Goal: Task Accomplishment & Management: Use online tool/utility

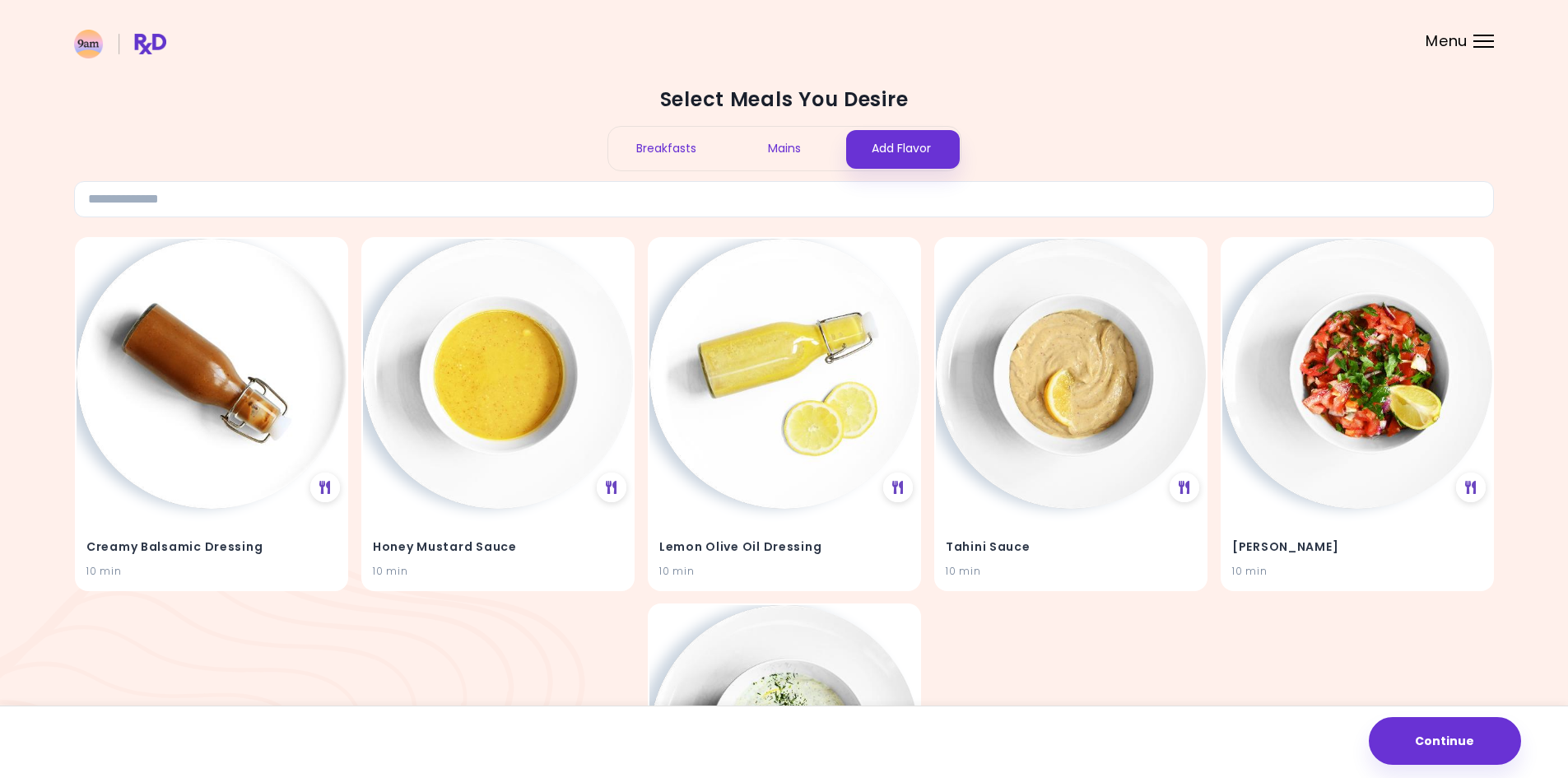
click at [1182, 138] on div "Select Meals You Desire Breakfasts Mains Add Flavor" at bounding box center [784, 152] width 1419 height 131
drag, startPoint x: 1182, startPoint y: 138, endPoint x: 453, endPoint y: 88, distance: 730.7
click at [461, 88] on div "Select Meals You Desire Breakfasts Mains Add Flavor" at bounding box center [784, 152] width 1419 height 131
click at [453, 88] on h2 "Select Meals You Desire" at bounding box center [784, 99] width 1419 height 26
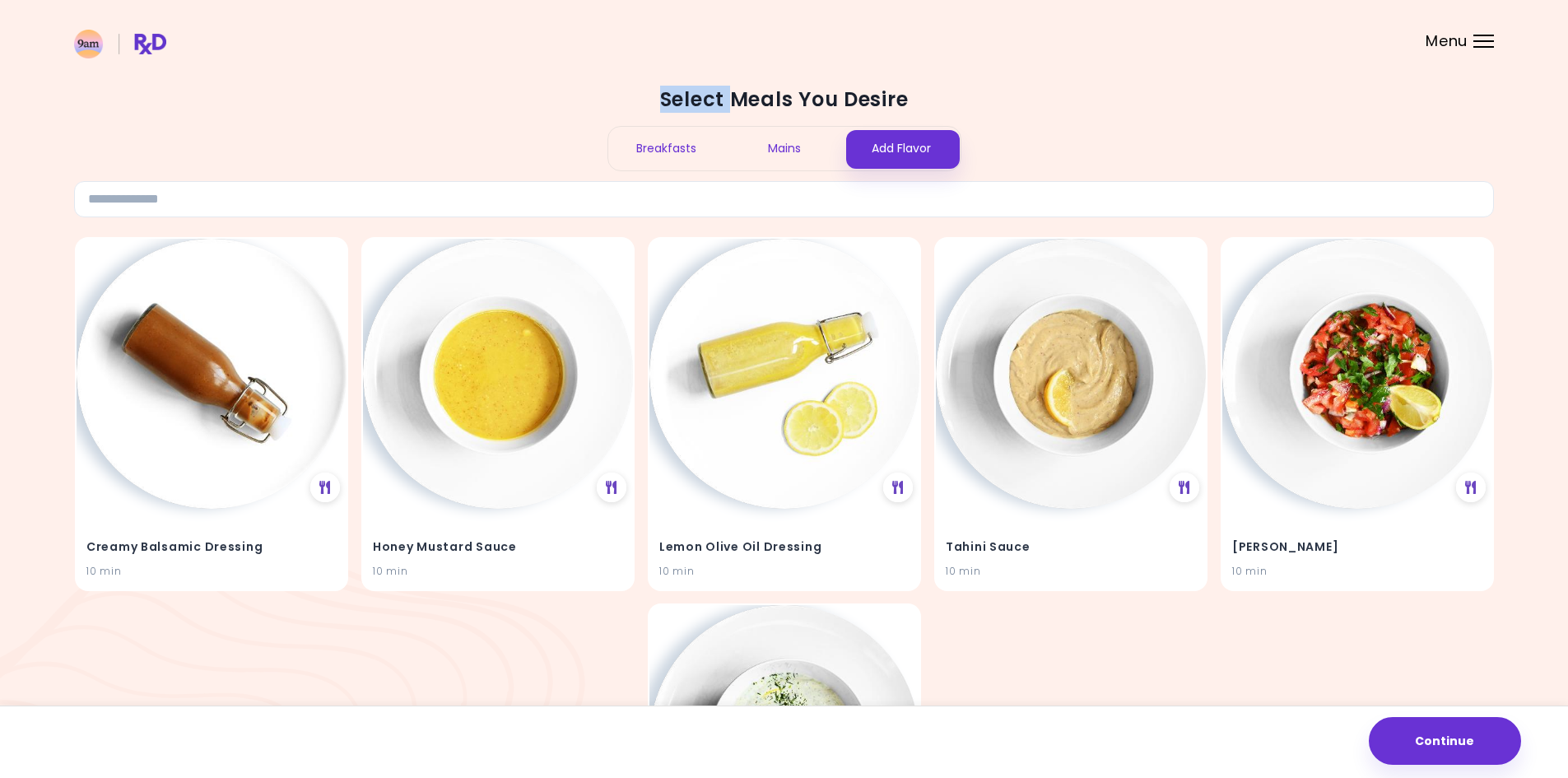
click at [1014, 93] on h2 "Select Meals You Desire" at bounding box center [784, 99] width 1419 height 26
drag, startPoint x: 969, startPoint y: 93, endPoint x: 656, endPoint y: 90, distance: 313.0
click at [665, 90] on h2 "Select Meals You Desire" at bounding box center [784, 99] width 1419 height 26
click at [653, 90] on h2 "Select Meals You Desire" at bounding box center [784, 99] width 1419 height 26
drag, startPoint x: 653, startPoint y: 90, endPoint x: 772, endPoint y: 90, distance: 119.0
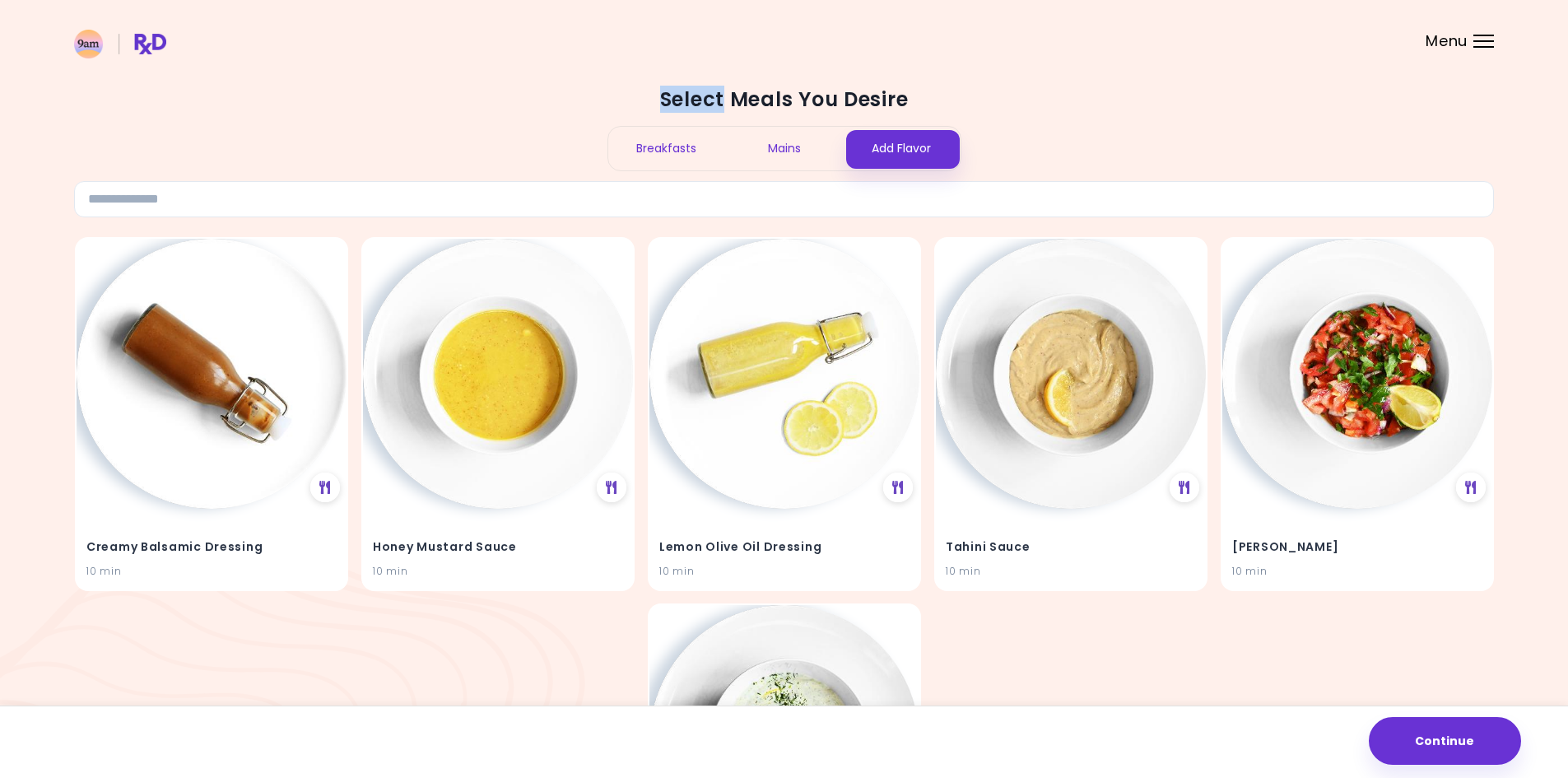
click at [771, 90] on h2 "Select Meals You Desire" at bounding box center [784, 99] width 1419 height 26
click at [852, 92] on h2 "Select Meals You Desire" at bounding box center [784, 99] width 1419 height 26
drag, startPoint x: 852, startPoint y: 92, endPoint x: 563, endPoint y: 87, distance: 289.0
click at [563, 87] on h2 "Select Meals You Desire" at bounding box center [784, 99] width 1419 height 26
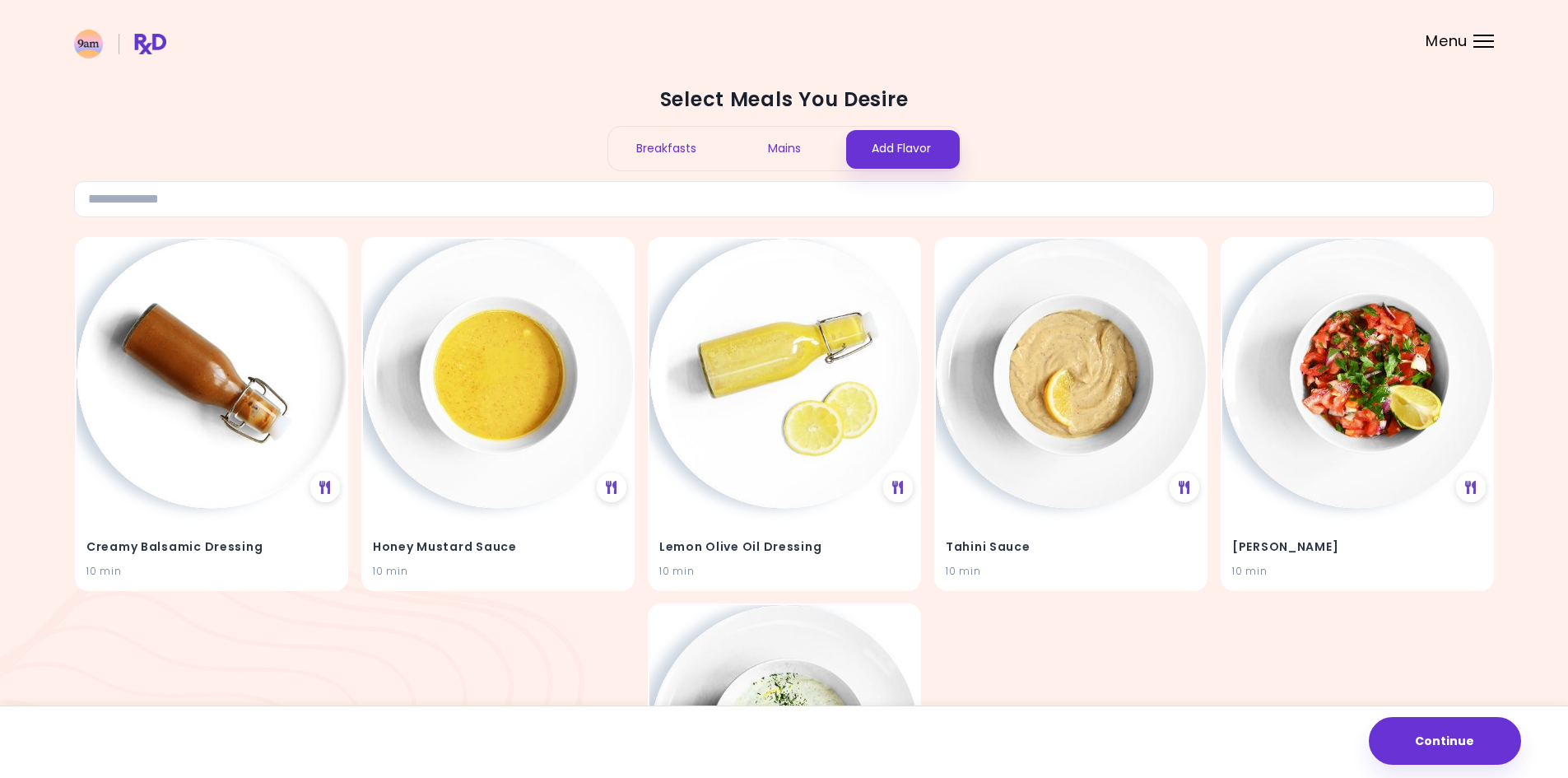
click at [1451, 39] on span "Menu" at bounding box center [1446, 41] width 42 height 15
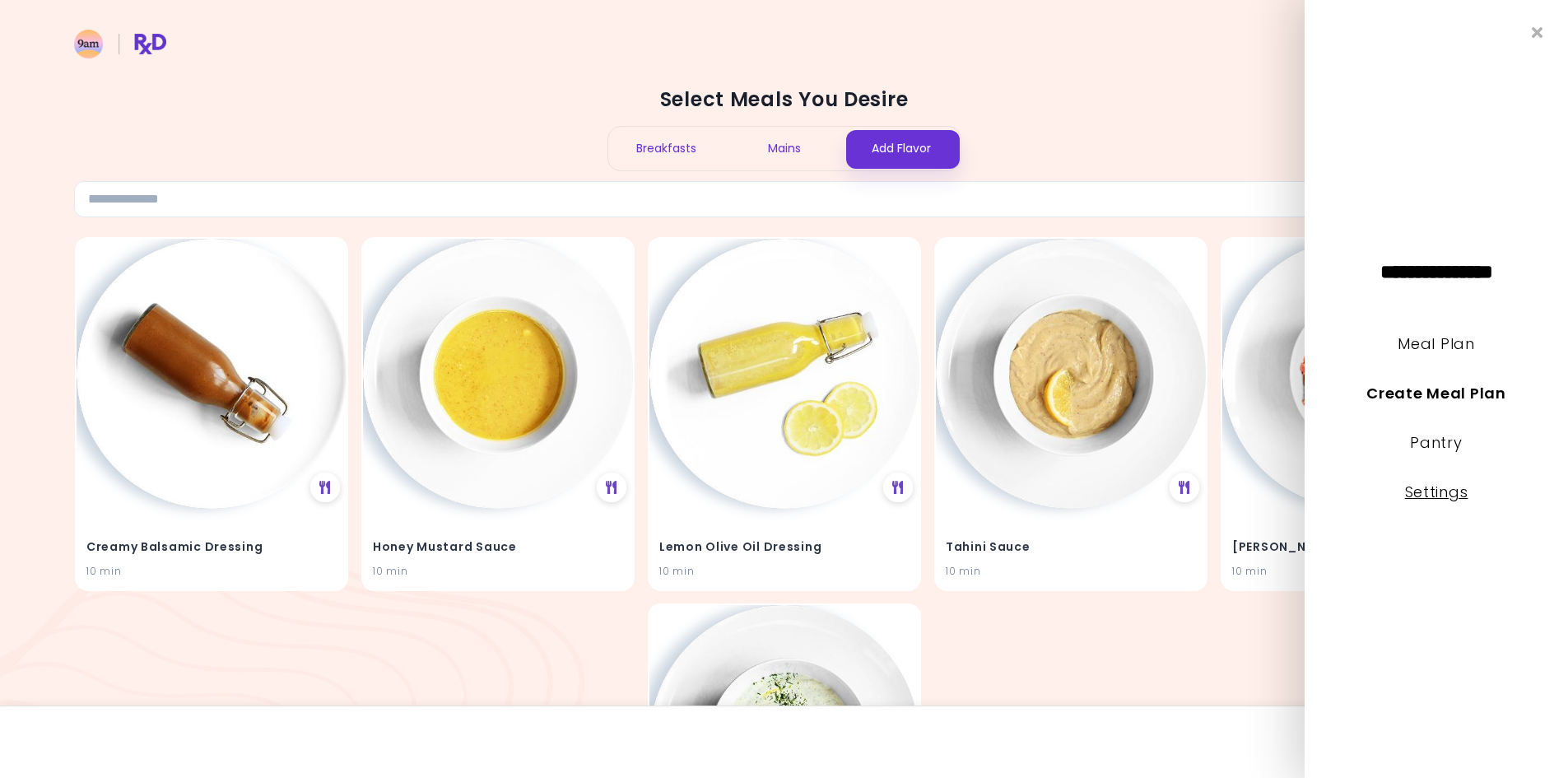
click at [1445, 495] on link "Settings" at bounding box center [1436, 492] width 64 height 21
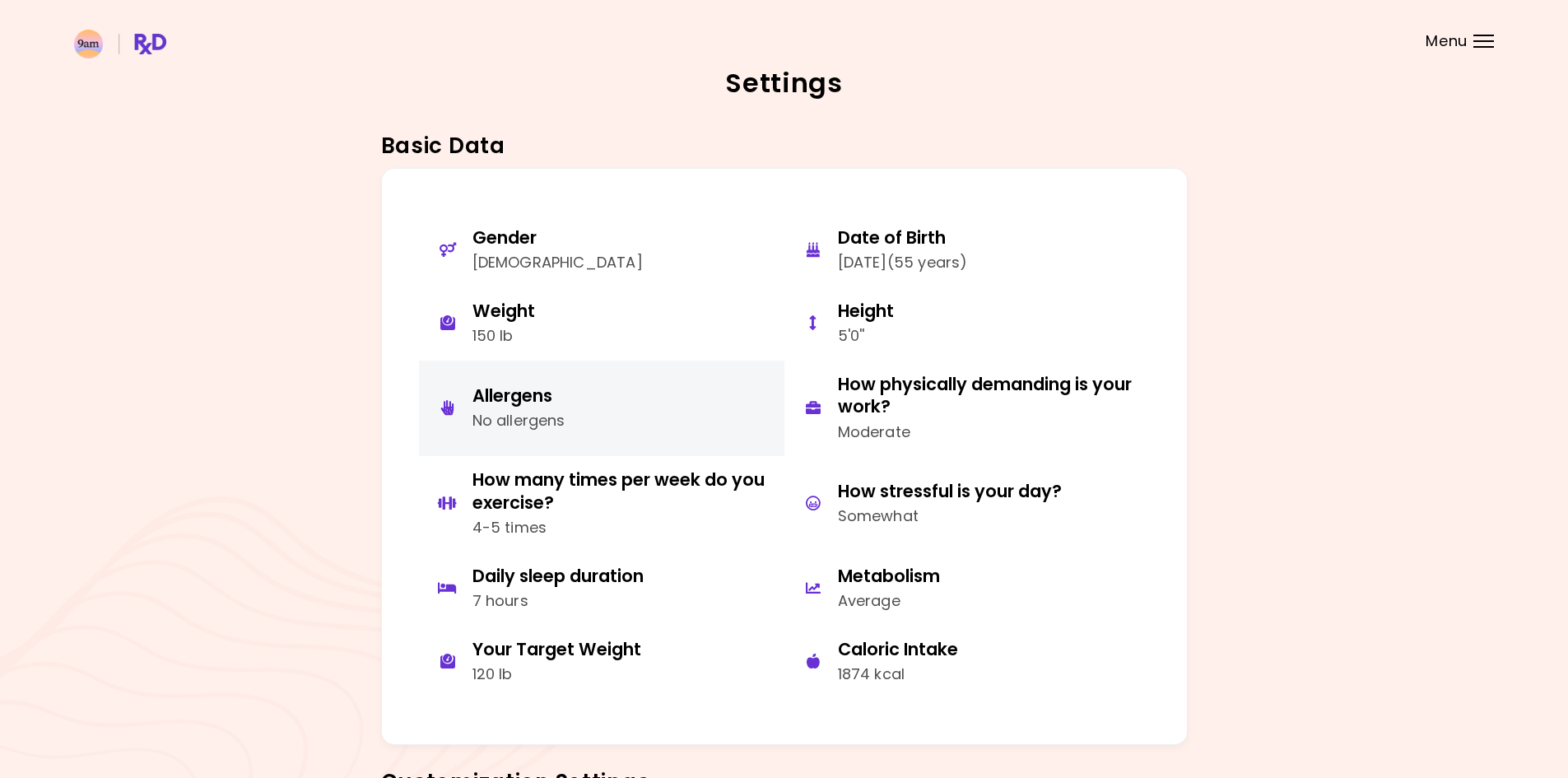
scroll to position [485, 0]
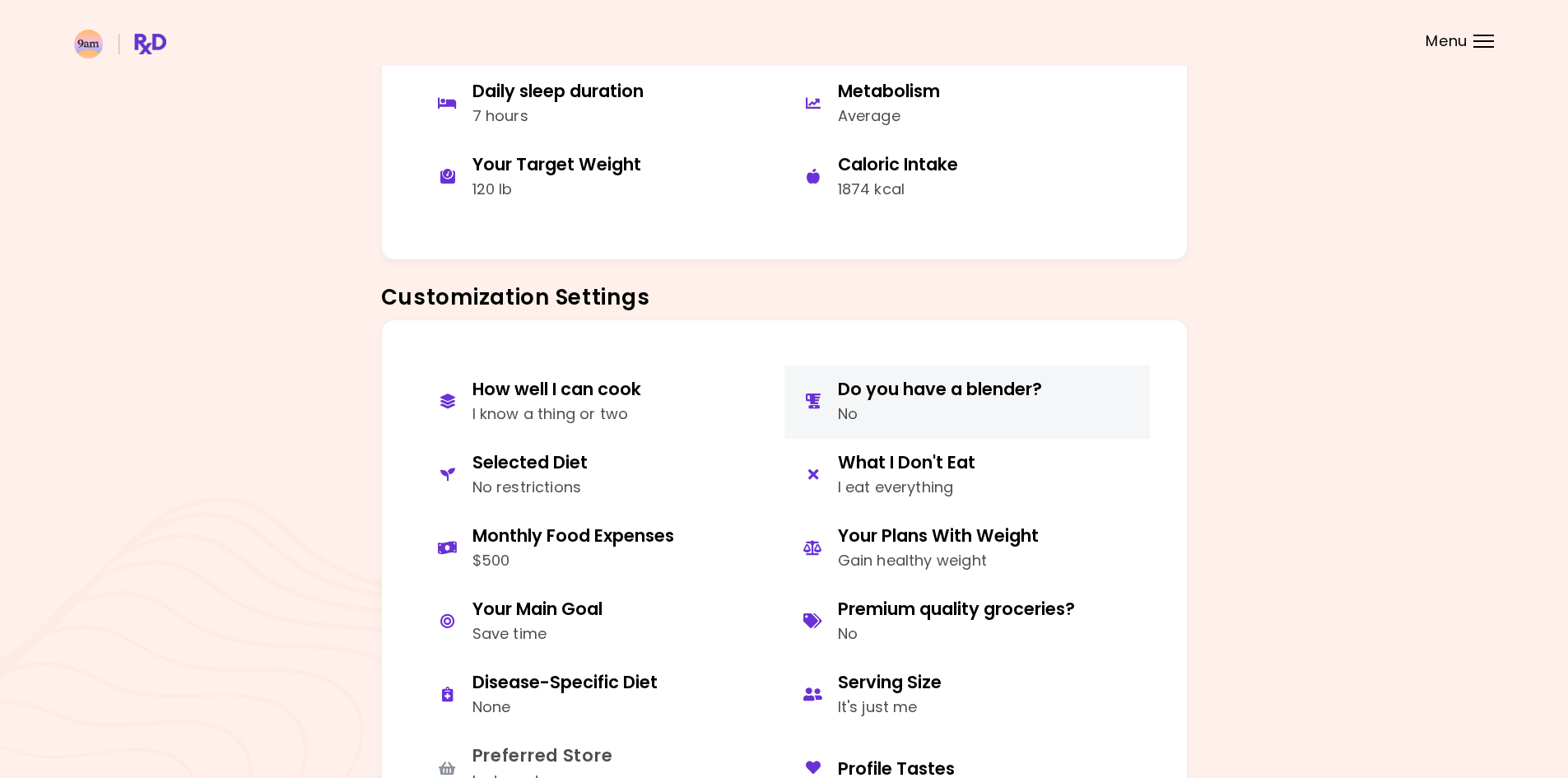
click at [985, 404] on div "No" at bounding box center [940, 415] width 204 height 24
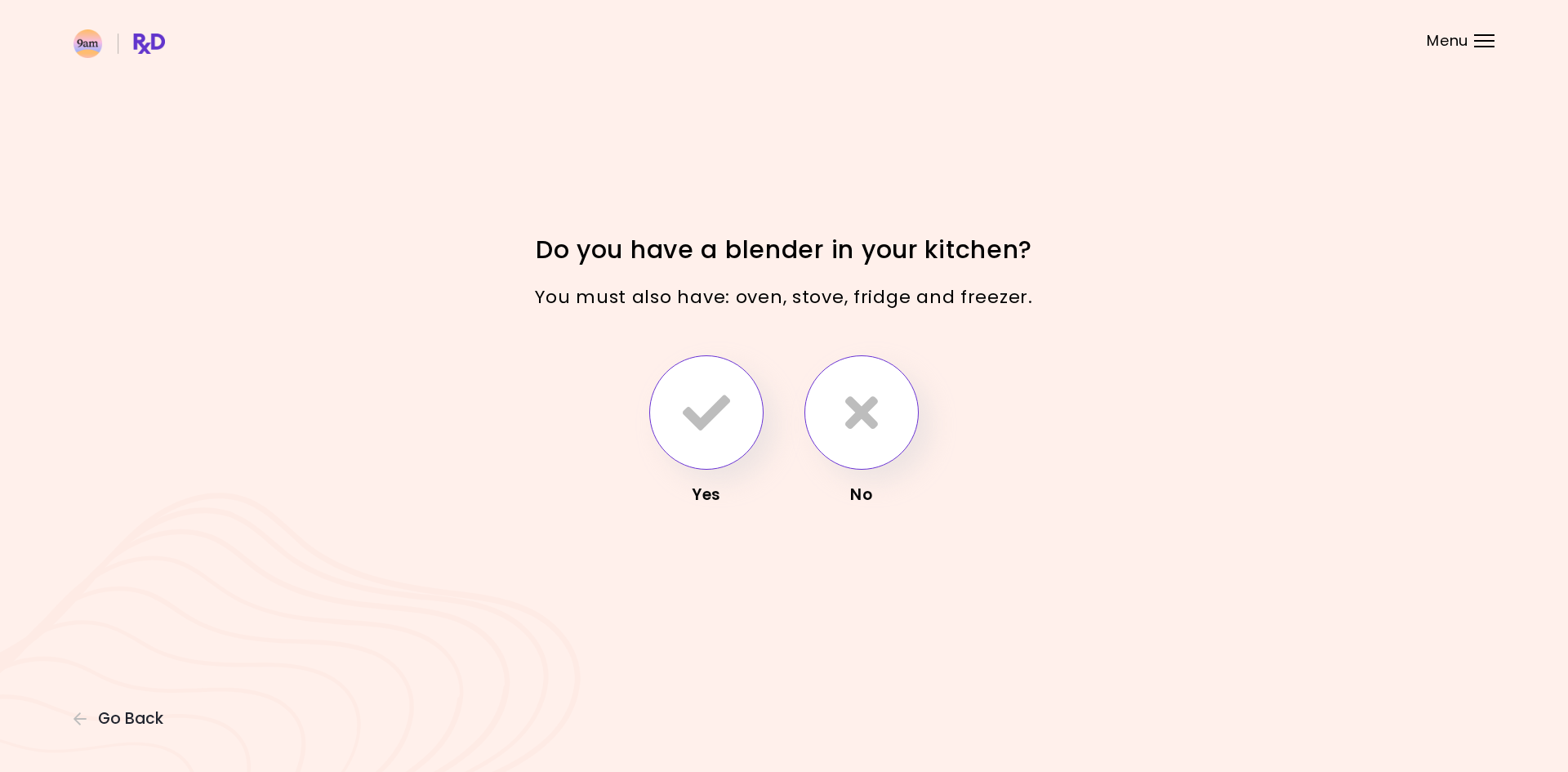
click at [702, 447] on button "button" at bounding box center [706, 412] width 115 height 115
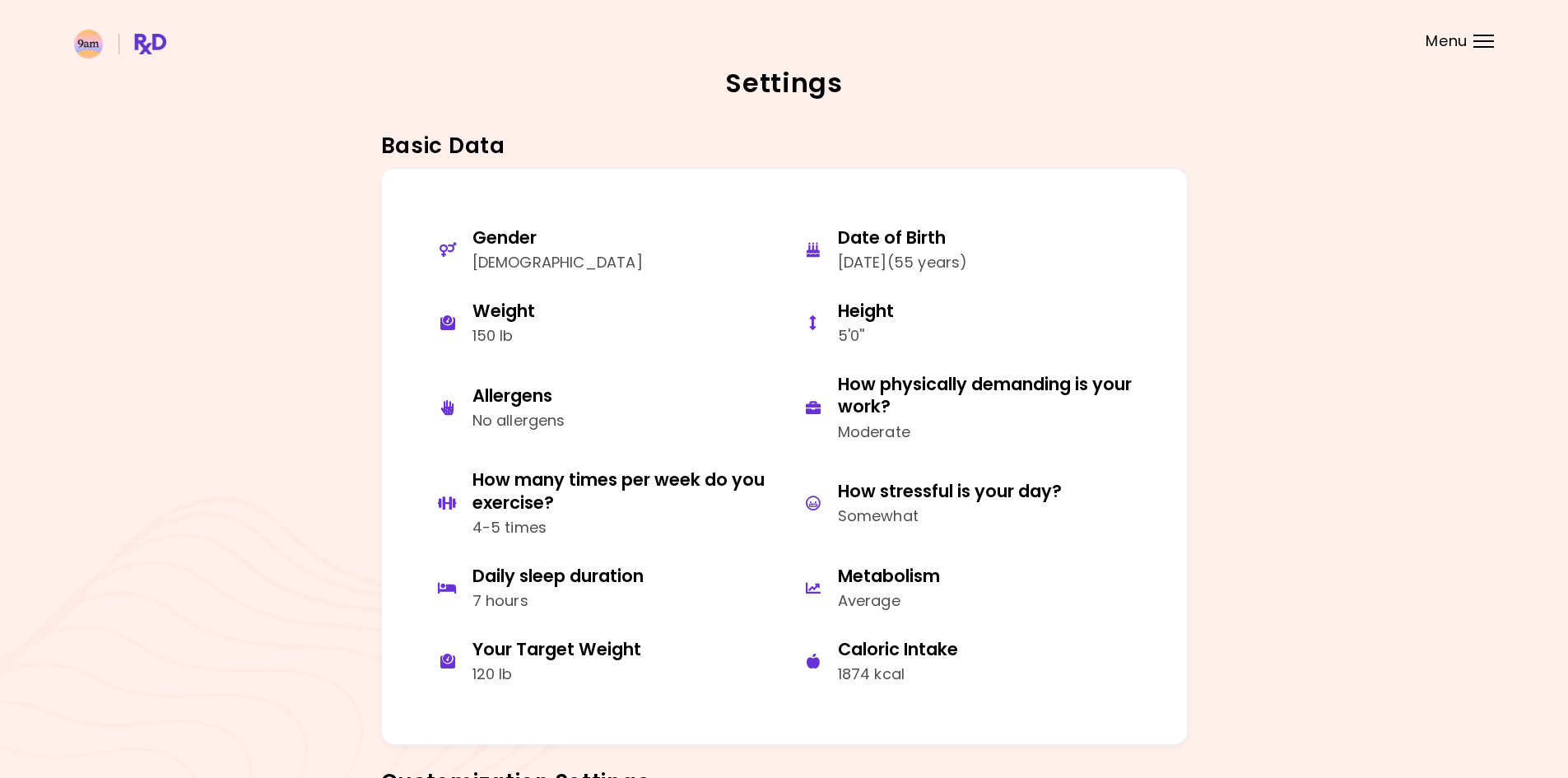
click at [1447, 52] on header at bounding box center [784, 33] width 1568 height 66
click at [1450, 36] on span "Menu" at bounding box center [1446, 41] width 42 height 15
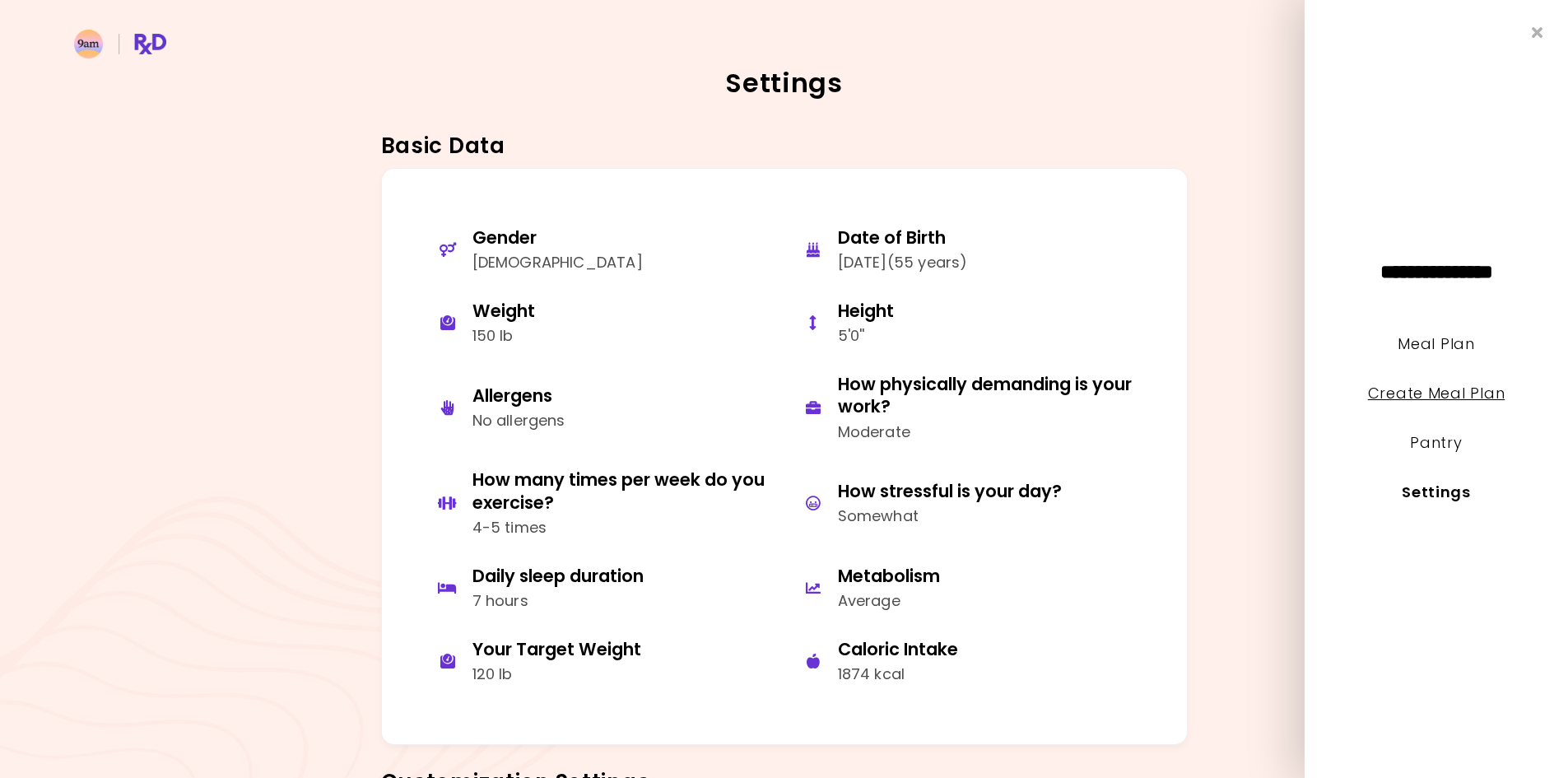
click at [1453, 387] on link "Create Meal Plan" at bounding box center [1436, 393] width 138 height 21
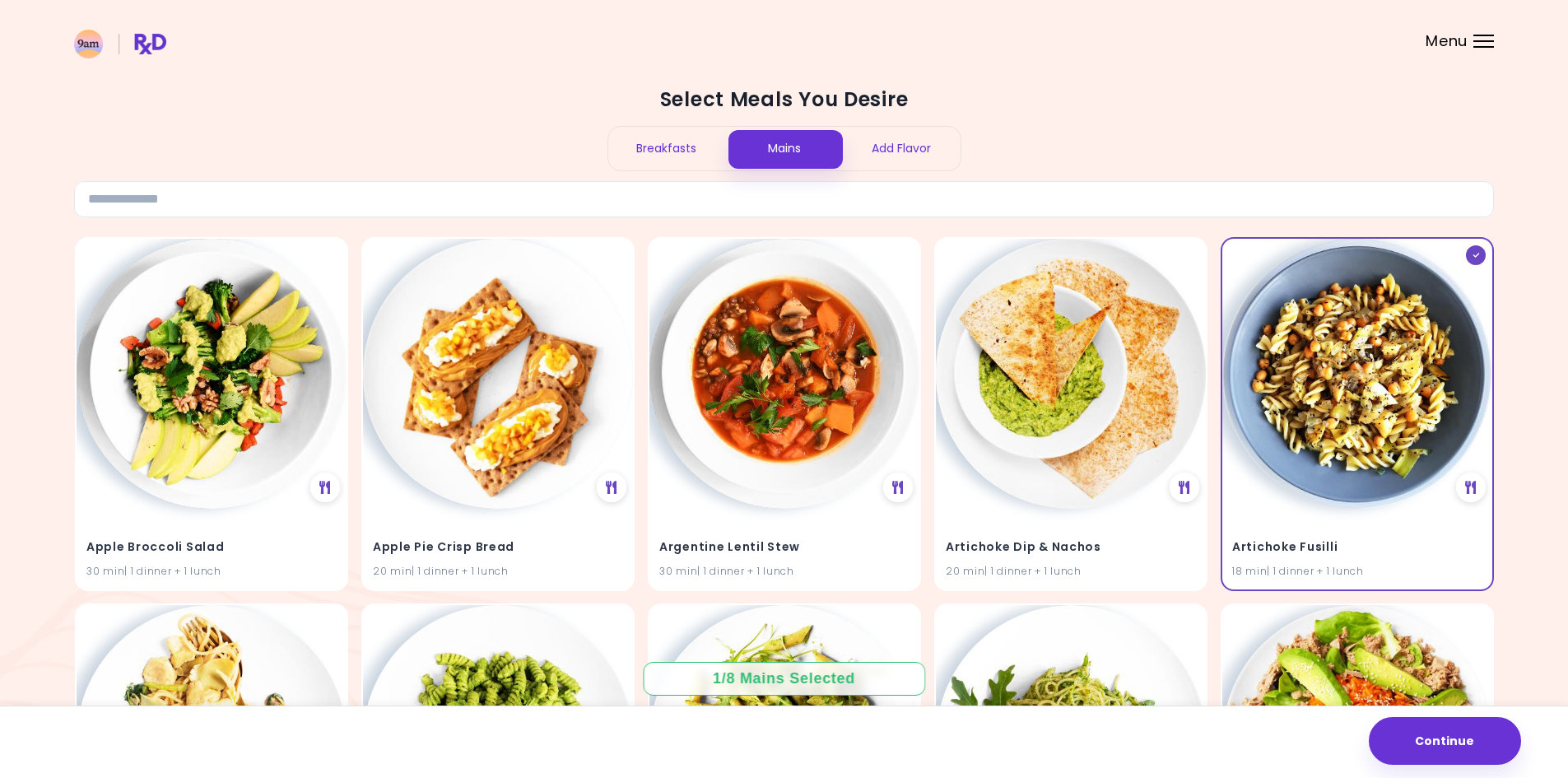
click at [1162, 141] on div "Select Meals You Desire Breakfasts Mains Add Flavor" at bounding box center [784, 152] width 1419 height 131
click at [929, 145] on div "Add Flavor" at bounding box center [901, 149] width 117 height 44
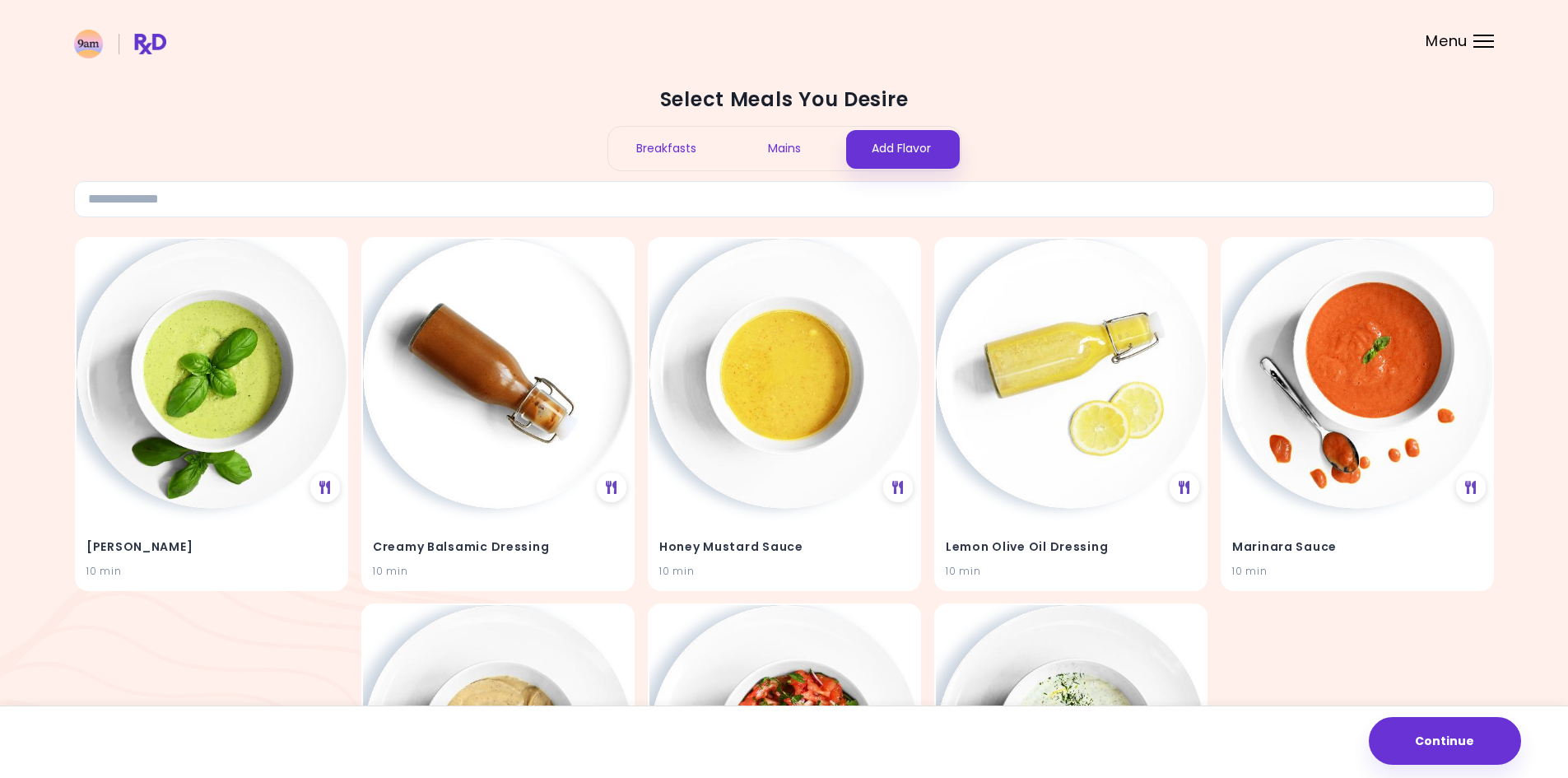
click at [1100, 136] on div "Select Meals You Desire Breakfasts Mains Add Flavor" at bounding box center [784, 152] width 1419 height 131
click at [1243, 113] on div "Select Meals You Desire Breakfasts Mains Add Flavor" at bounding box center [784, 152] width 1419 height 131
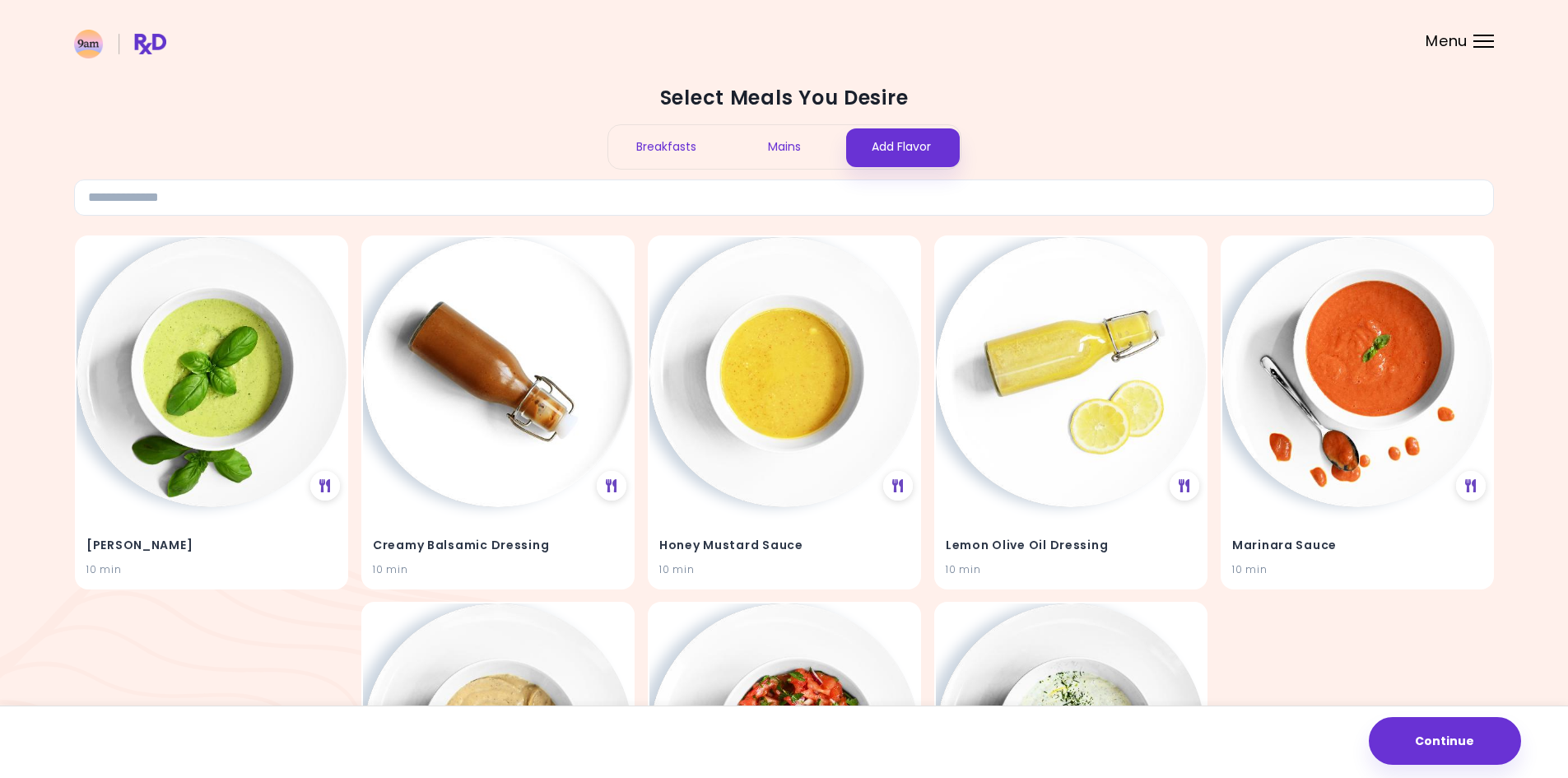
scroll to position [1, 0]
click at [1096, 95] on h2 "Select Meals You Desire" at bounding box center [784, 98] width 1419 height 26
click at [949, 201] on input at bounding box center [784, 198] width 1419 height 36
click at [1101, 119] on div "Select Meals You Desire Breakfasts Mains Add Flavor" at bounding box center [784, 151] width 1419 height 131
